Goal: Find specific page/section: Find specific page/section

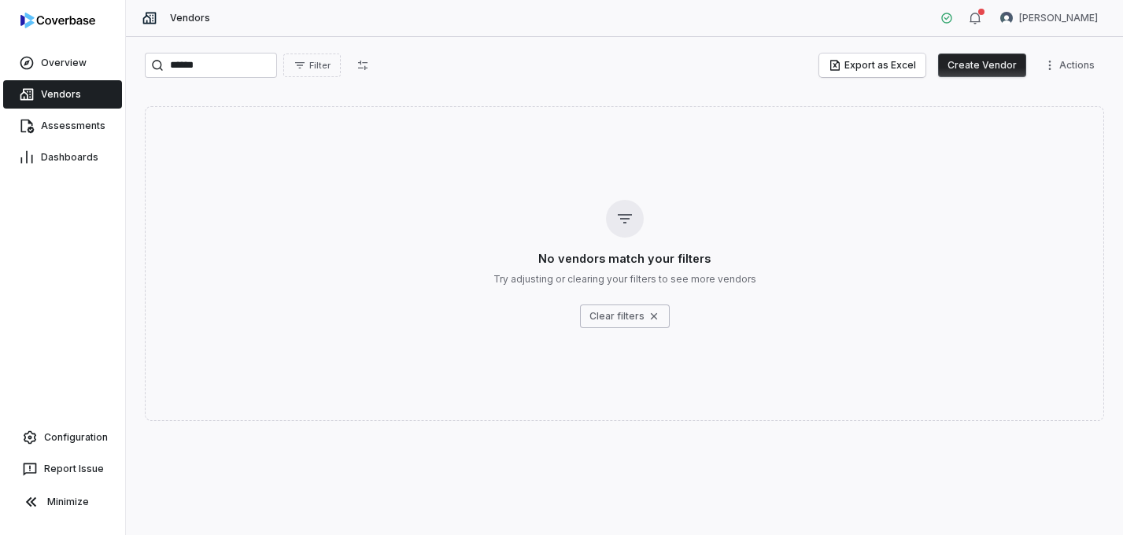
type input "******"
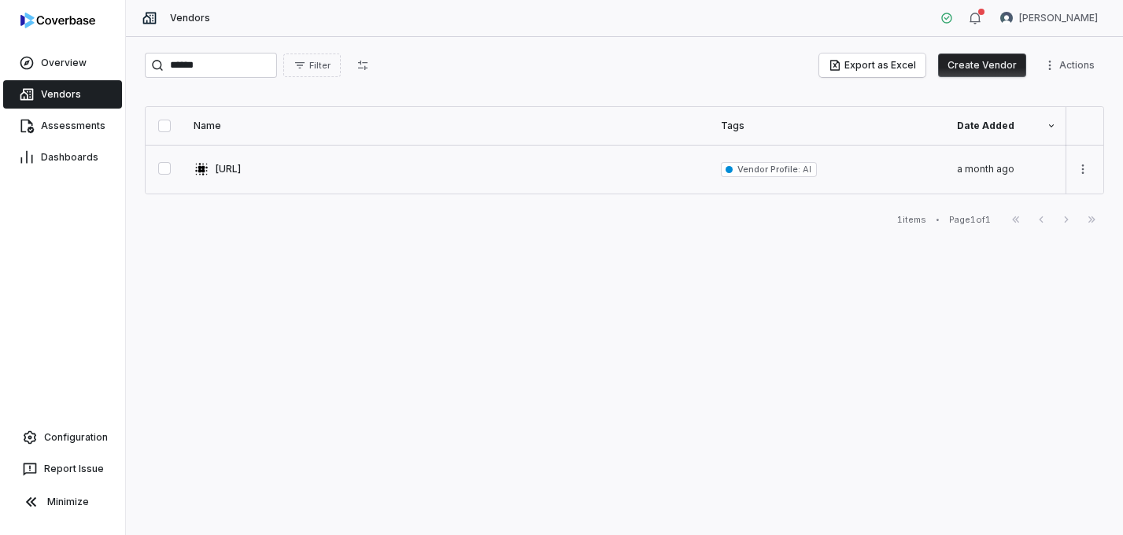
click at [222, 175] on link at bounding box center [447, 169] width 527 height 49
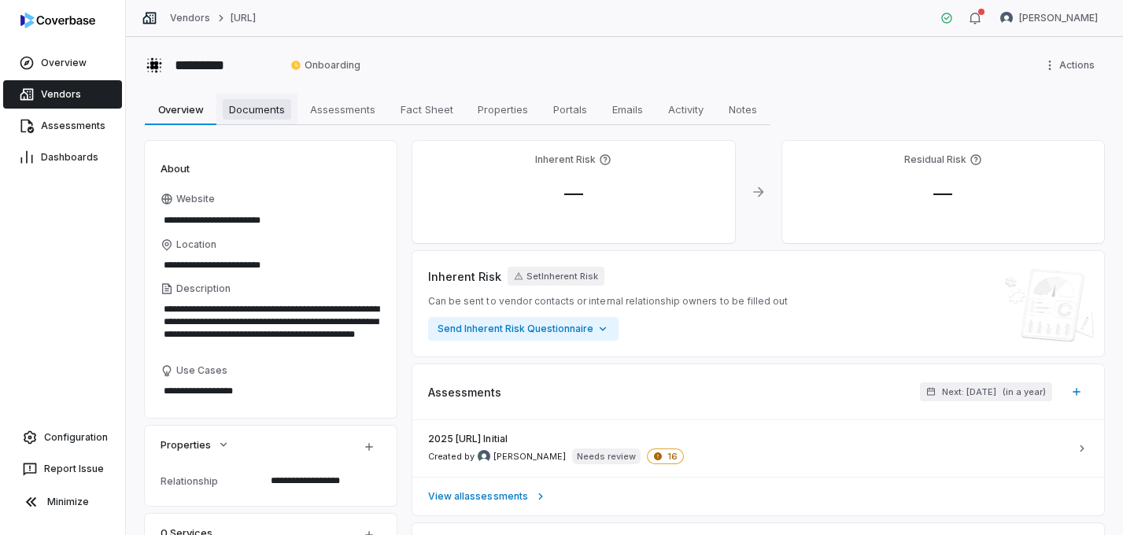
click at [275, 113] on span "Documents" at bounding box center [257, 109] width 68 height 20
type textarea "*"
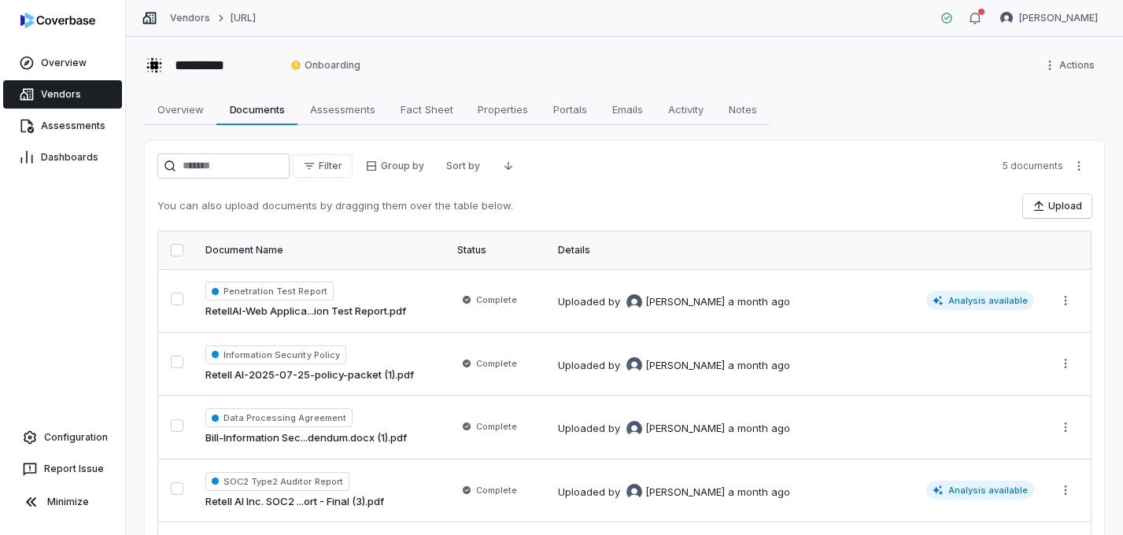
scroll to position [113, 0]
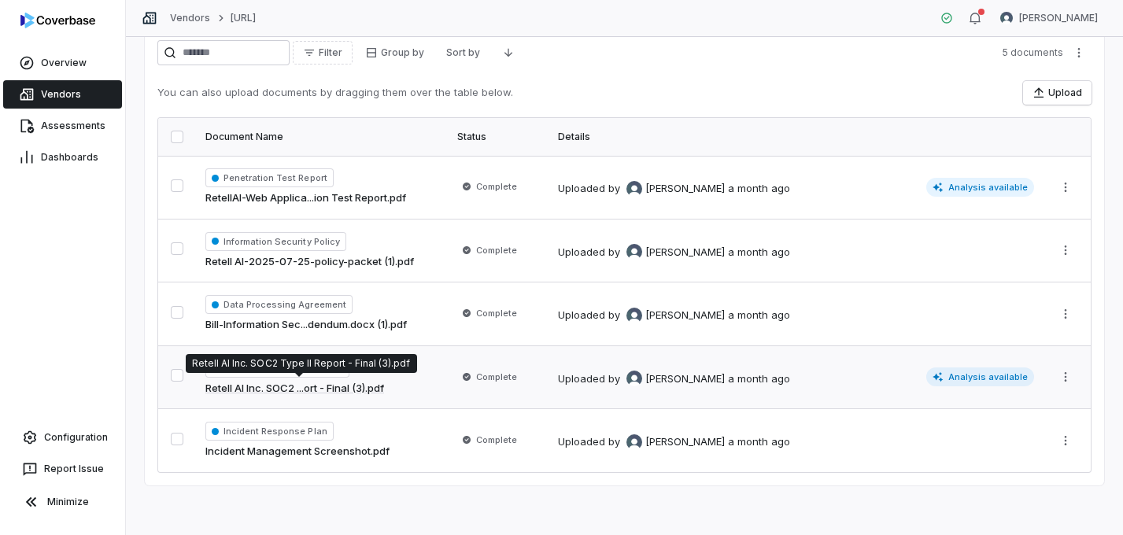
click at [367, 388] on link "Retell AI Inc. SOC2 ...ort - Final (3).pdf" at bounding box center [294, 389] width 179 height 16
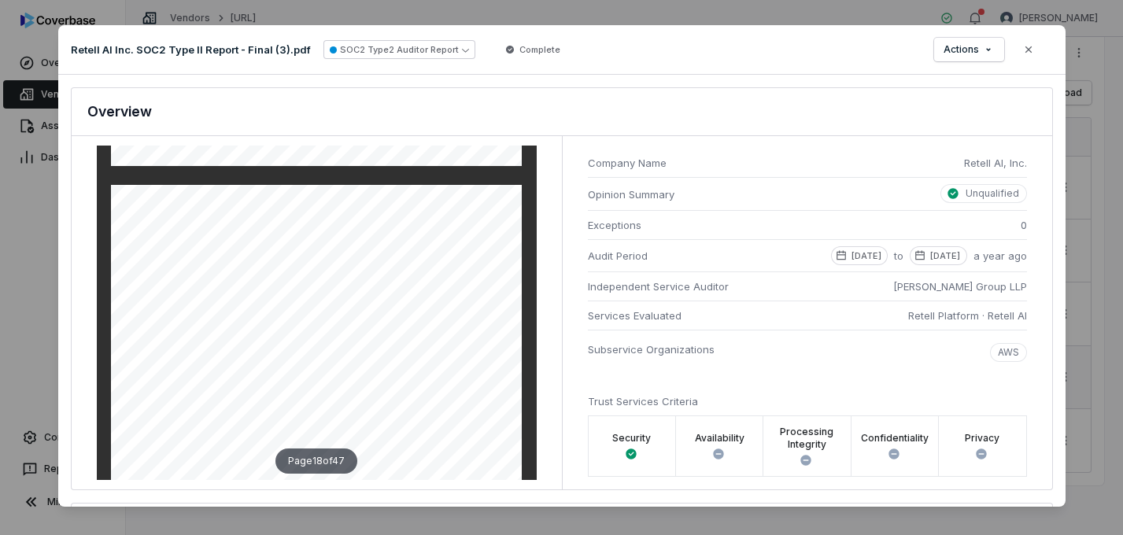
scroll to position [9525, 0]
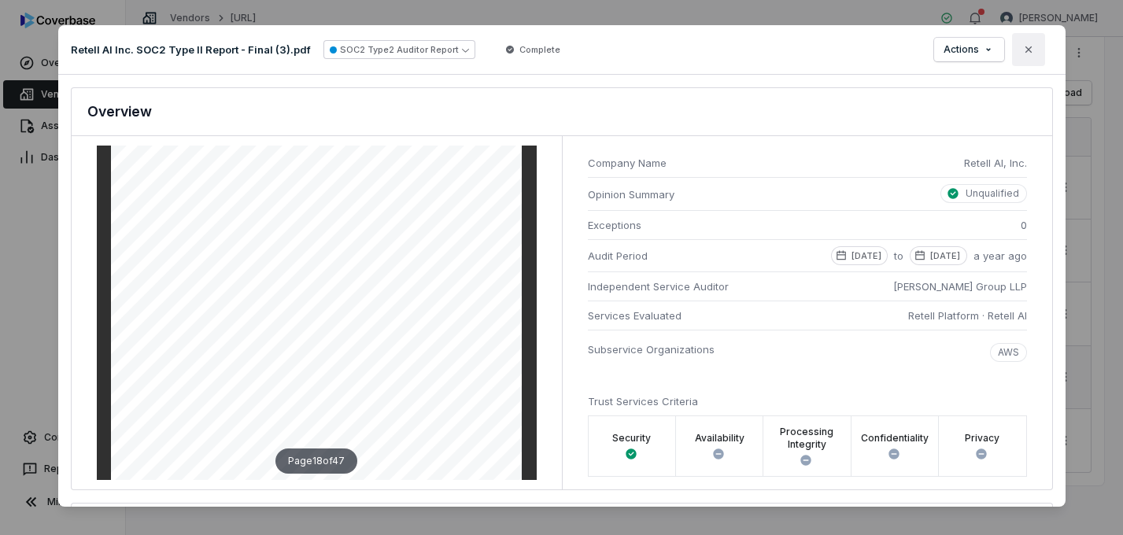
click at [1012, 40] on button "Close" at bounding box center [1028, 49] width 33 height 33
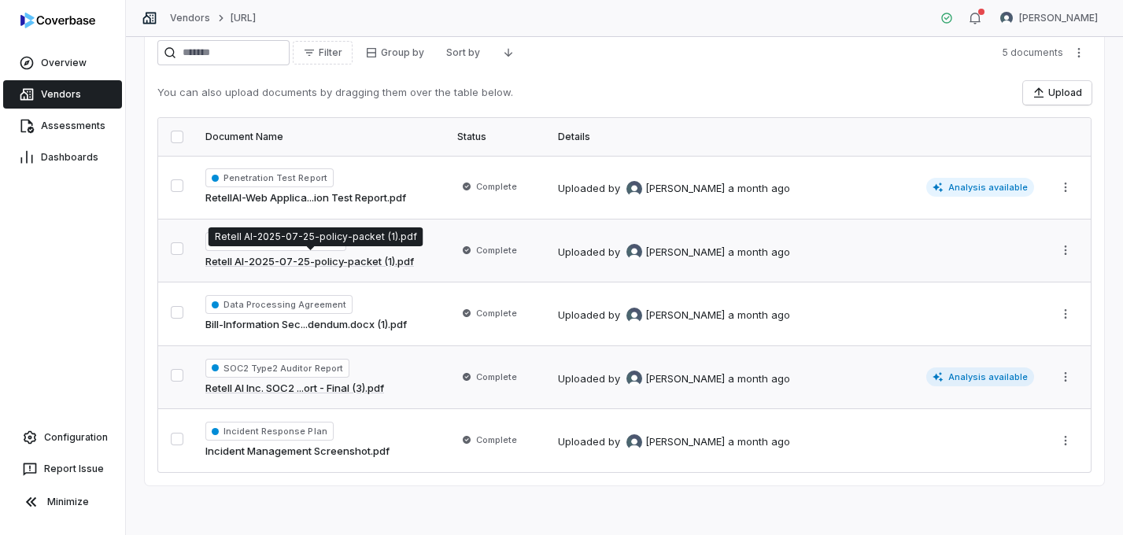
click at [385, 260] on link "Retell AI-2025-07-25-policy-packet (1).pdf" at bounding box center [309, 262] width 209 height 16
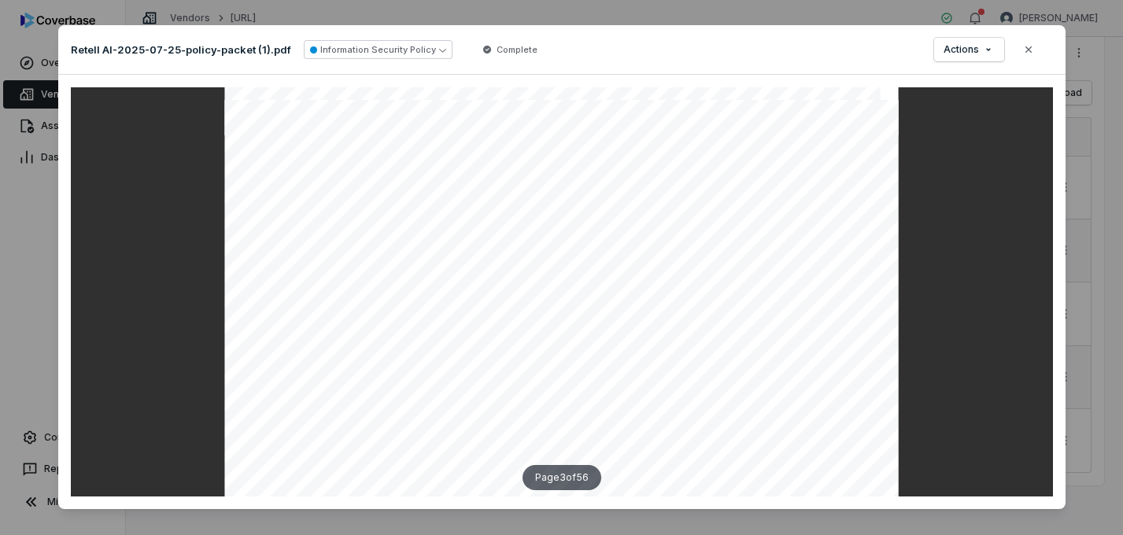
scroll to position [2302, 0]
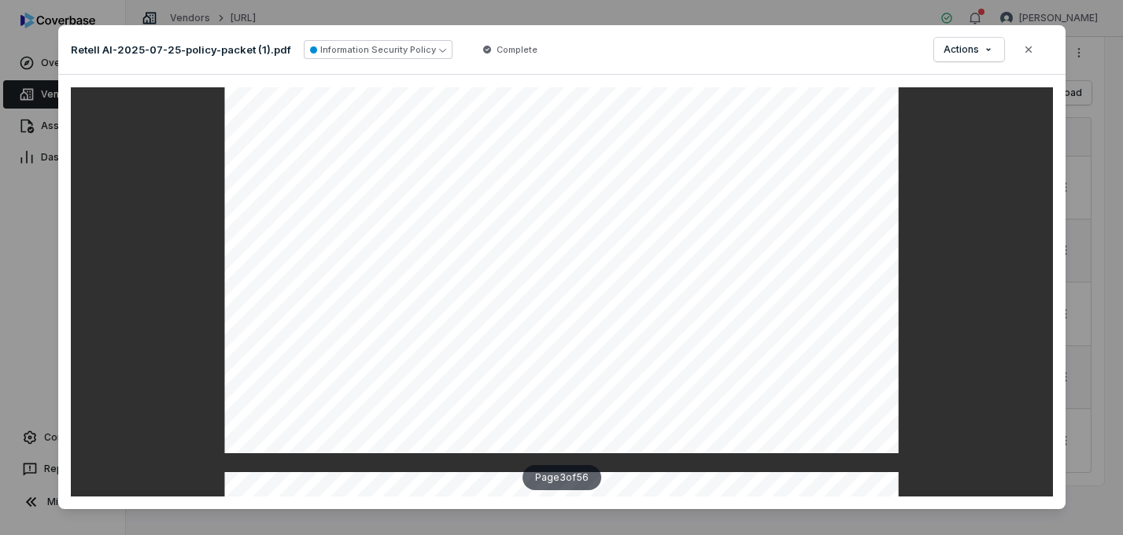
click at [1045, 55] on div "Retell AI-2025-07-25-policy-packet (1).pdf Information Security Policy Complete…" at bounding box center [561, 50] width 1007 height 50
click at [1032, 52] on button "Close" at bounding box center [1028, 49] width 33 height 33
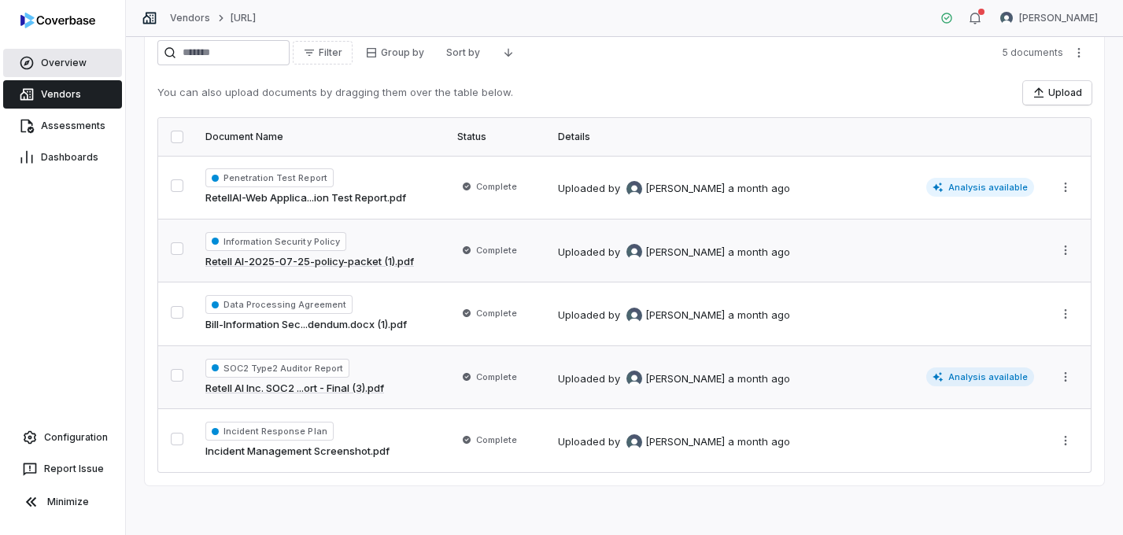
click at [54, 61] on span "Overview" at bounding box center [64, 63] width 46 height 13
